Goal: Task Accomplishment & Management: Manage account settings

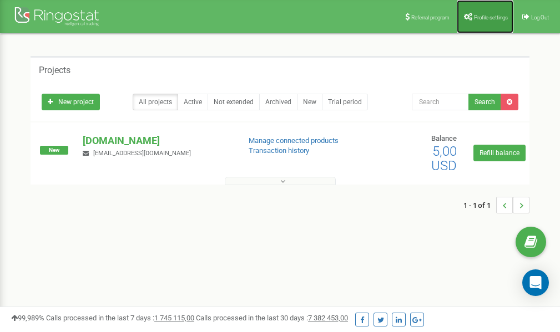
click at [479, 17] on span "Profile settings" at bounding box center [491, 17] width 34 height 6
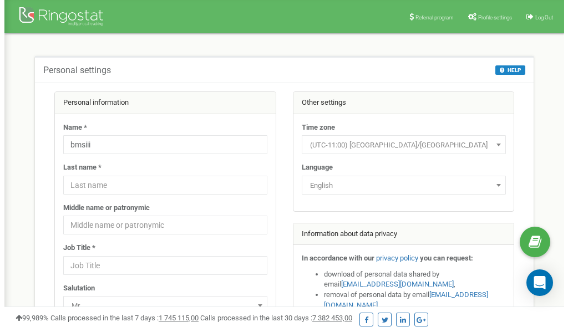
scroll to position [55, 0]
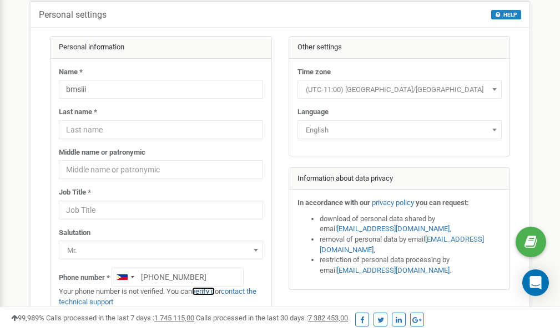
click at [209, 291] on link "verify it" at bounding box center [203, 291] width 23 height 8
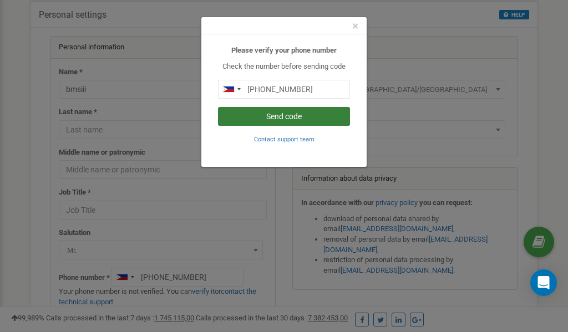
click at [290, 115] on button "Send code" at bounding box center [284, 116] width 132 height 19
